Goal: Use online tool/utility: Utilize a website feature to perform a specific function

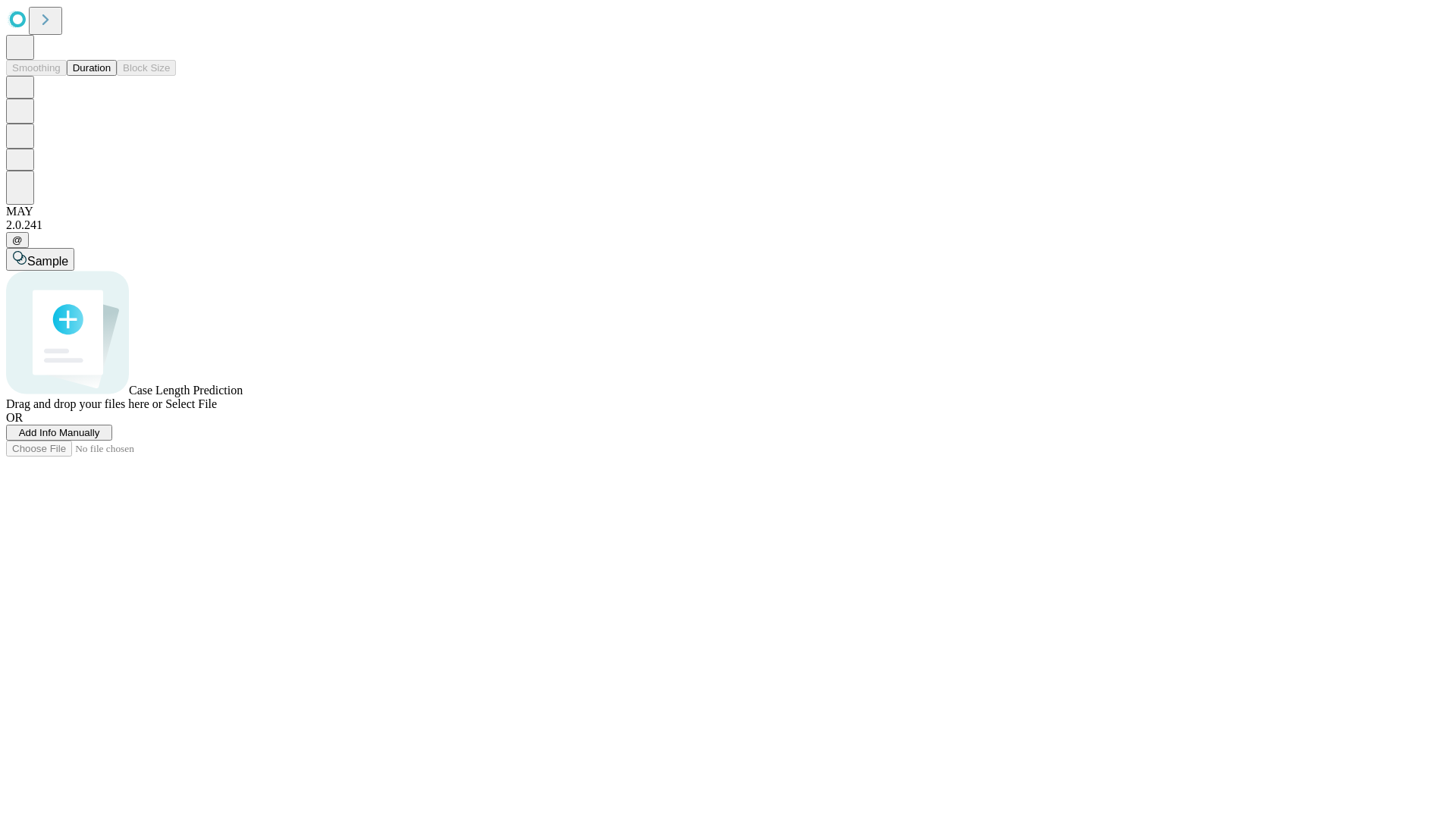
click at [217, 410] on span "Select File" at bounding box center [190, 403] width 51 height 13
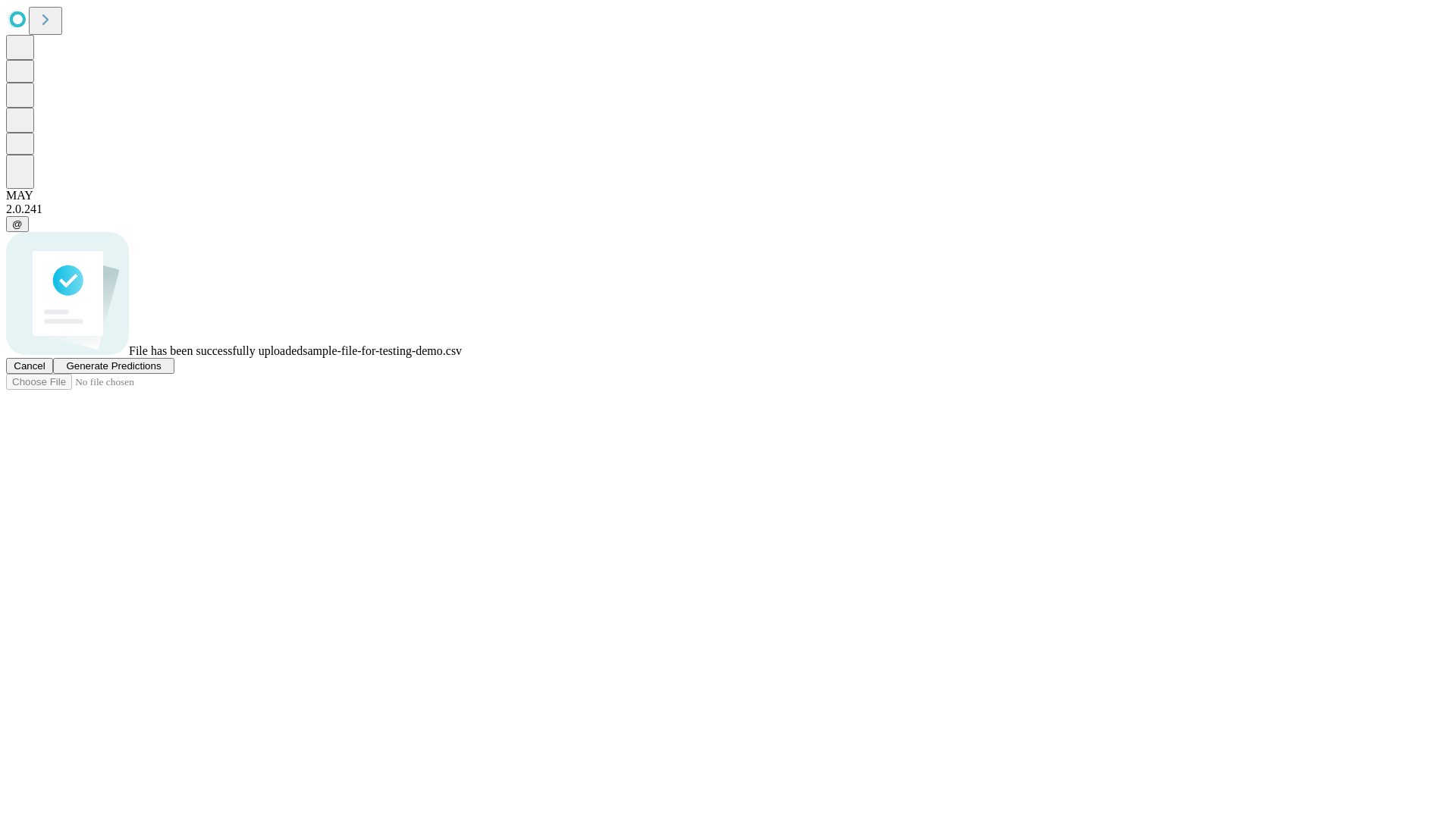
click at [161, 372] on span "Generate Predictions" at bounding box center [113, 366] width 95 height 11
